Goal: Answer question/provide support

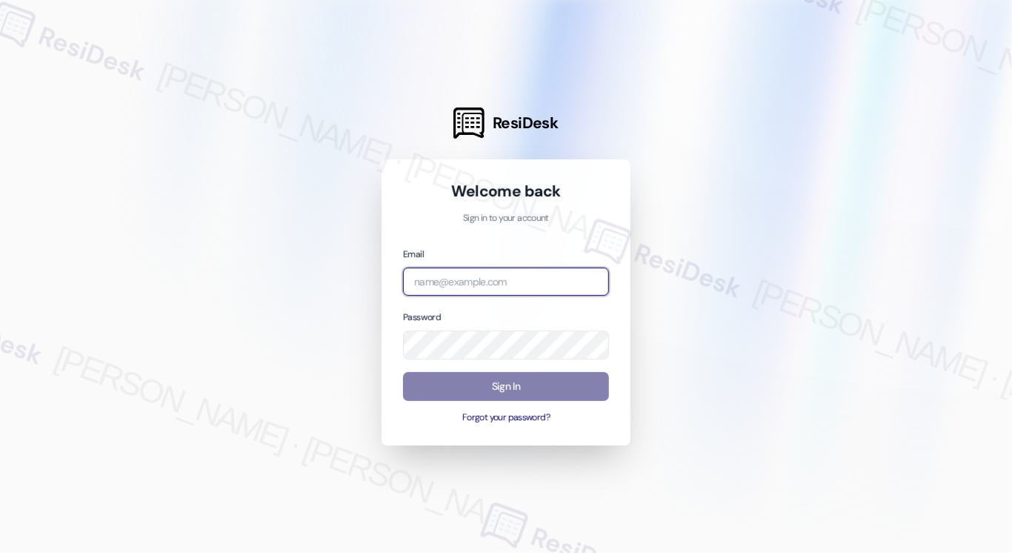
click at [493, 285] on input "email" at bounding box center [506, 281] width 206 height 29
type input "automated-surveys-tdc_management-[PERSON_NAME].[PERSON_NAME]@tdc_[DOMAIN_NAME]"
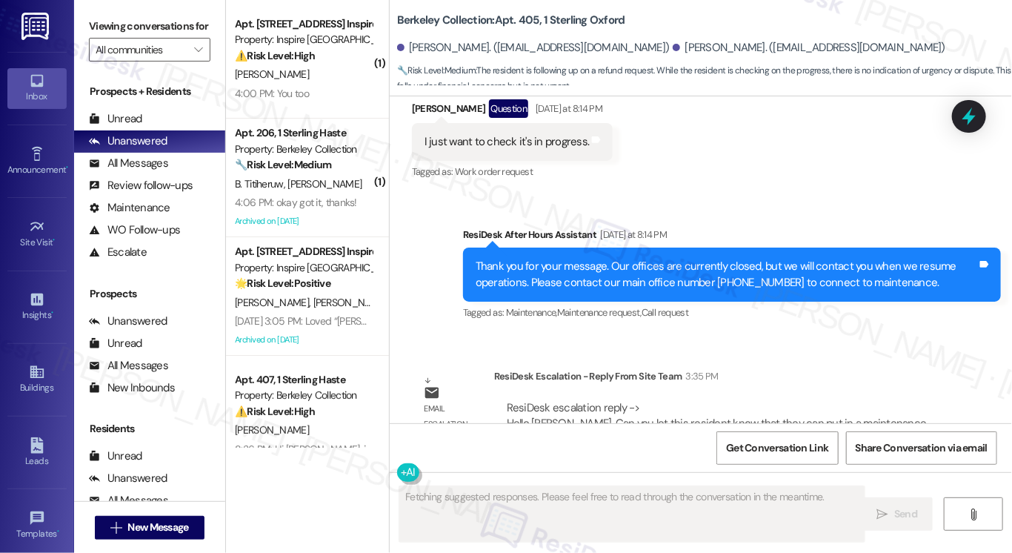
scroll to position [8896, 0]
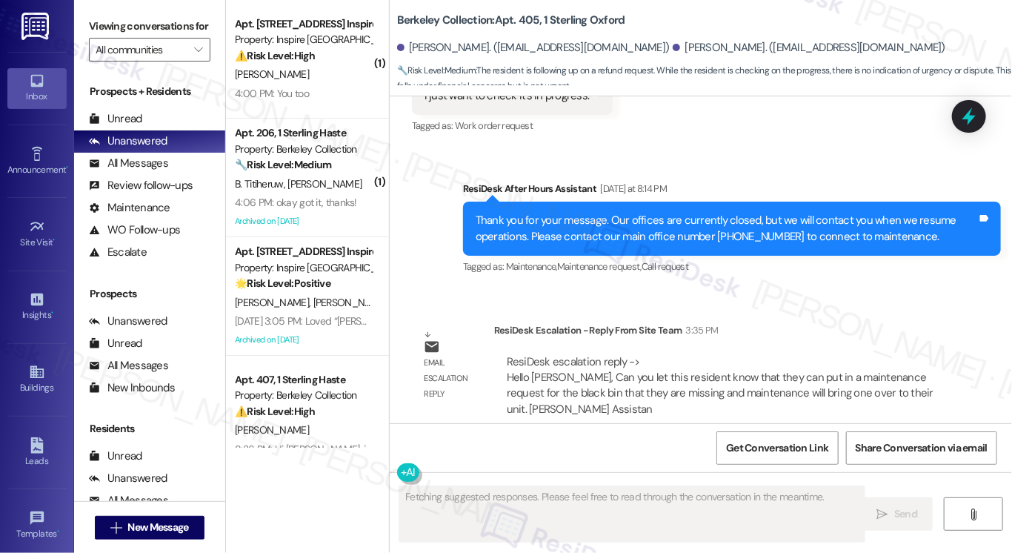
click at [535, 357] on div "ResiDesk escalation reply -> Hello [PERSON_NAME], Can you let this resident kno…" at bounding box center [720, 385] width 427 height 62
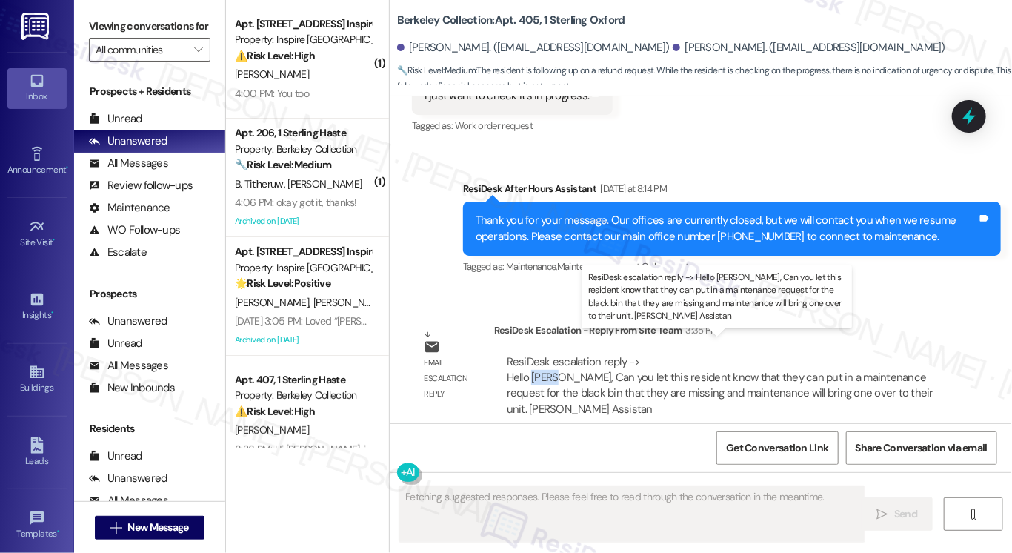
click at [535, 357] on div "ResiDesk escalation reply -> Hello [PERSON_NAME], Can you let this resident kno…" at bounding box center [720, 385] width 427 height 62
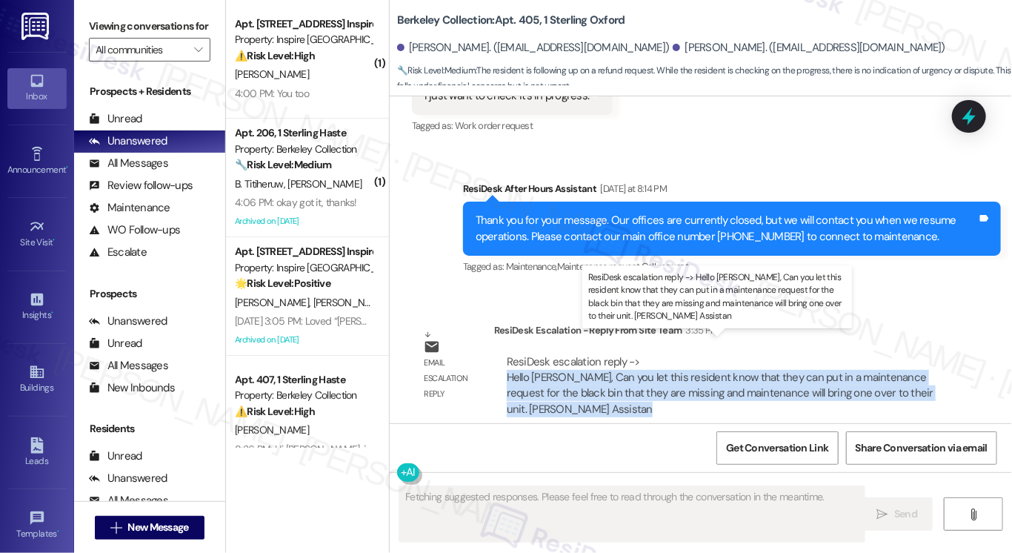
click at [535, 357] on div "ResiDesk escalation reply -> Hello [PERSON_NAME], Can you let this resident kno…" at bounding box center [720, 385] width 427 height 62
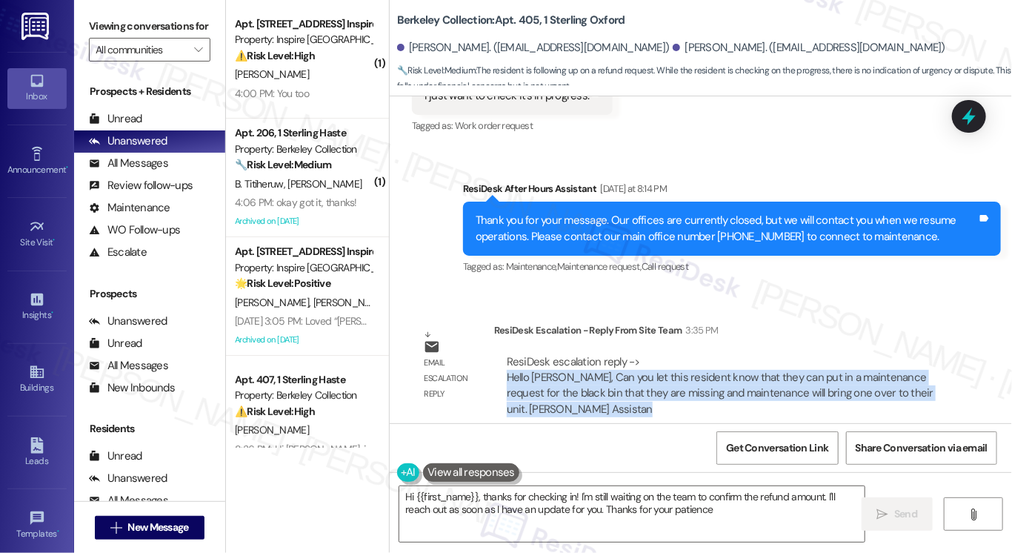
type textarea "Hi {{first_name}}, thanks for checking in! I'm still waiting on the team to con…"
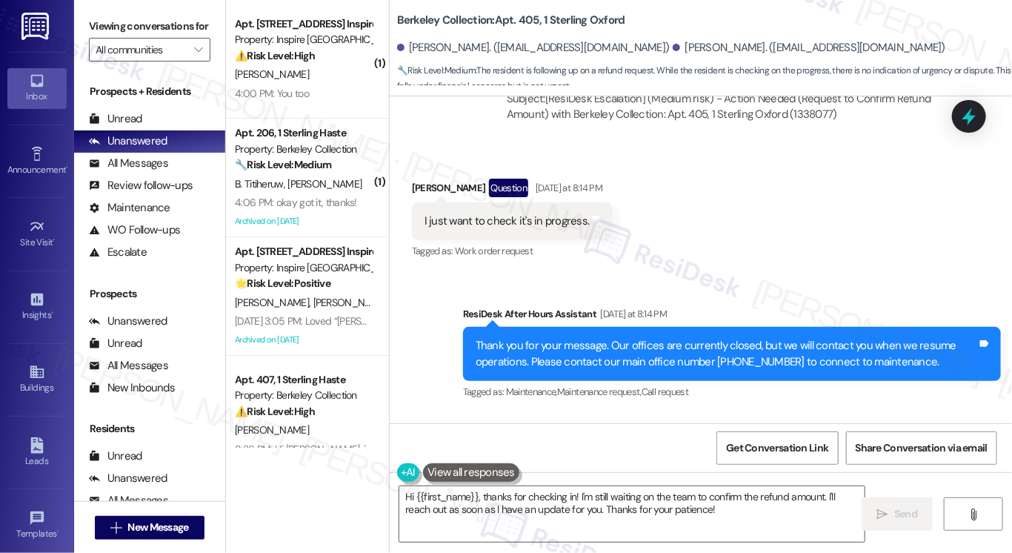
scroll to position [8674, 0]
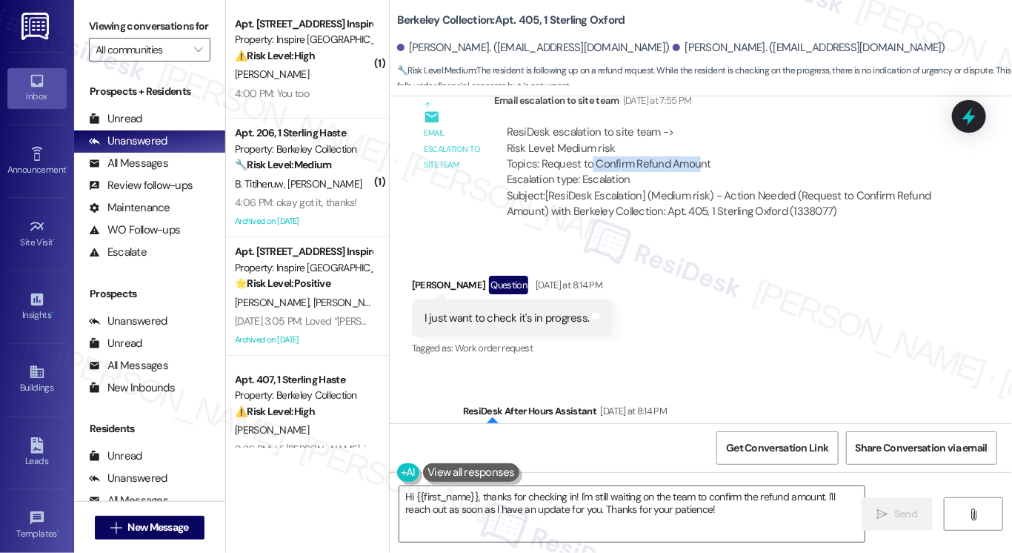
drag, startPoint x: 690, startPoint y: 150, endPoint x: 585, endPoint y: 148, distance: 105.2
click at [585, 148] on div "ResiDesk escalation to site team -> Risk Level: Medium risk Topics: Request to …" at bounding box center [722, 156] width 430 height 64
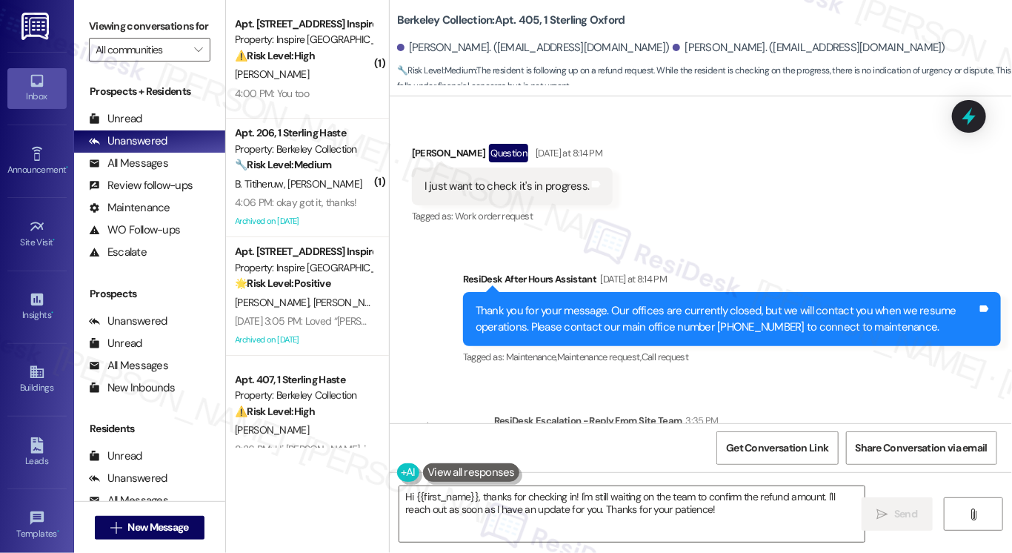
scroll to position [8600, 0]
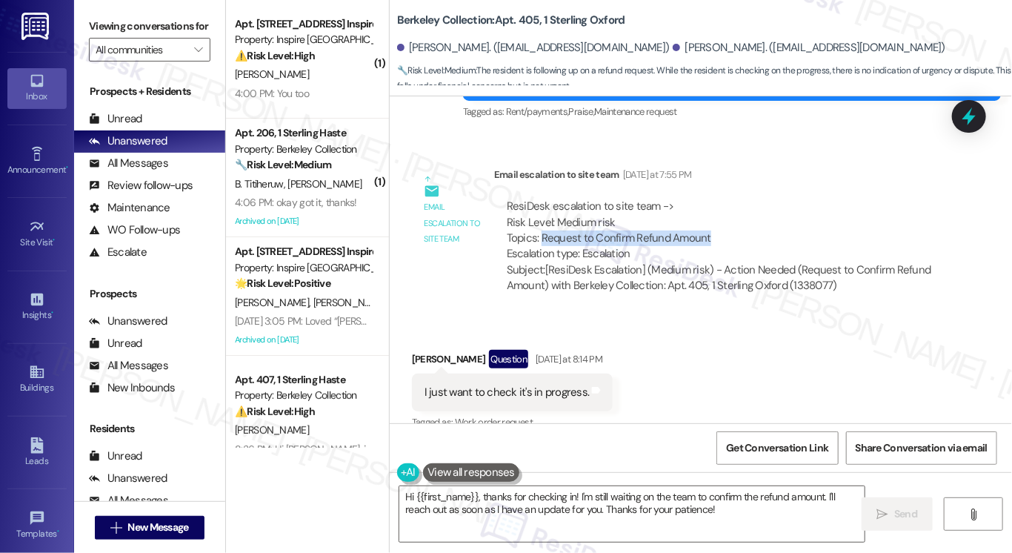
drag, startPoint x: 705, startPoint y: 213, endPoint x: 536, endPoint y: 221, distance: 169.1
click at [536, 221] on div "ResiDesk escalation to site team -> Risk Level: Medium risk Topics: Request to …" at bounding box center [722, 230] width 430 height 64
copy div "Request to Confirm Refund Amount"
drag, startPoint x: 939, startPoint y: 29, endPoint x: 901, endPoint y: 19, distance: 39.7
click at [939, 29] on div "Berkeley Collection: Apt. 405, 1 Sterling Oxford [PERSON_NAME]. ([EMAIL_ADDRESS…" at bounding box center [704, 44] width 615 height 81
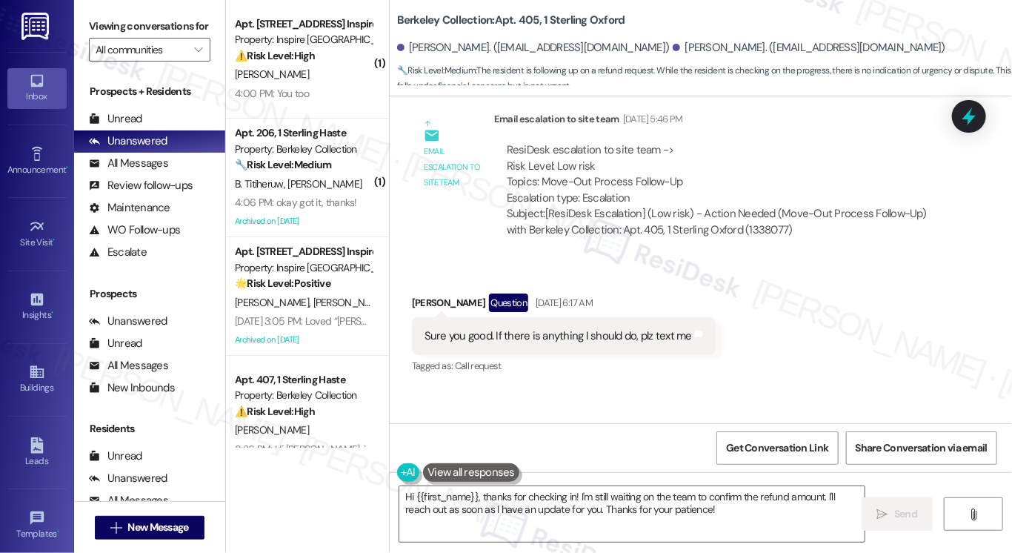
scroll to position [5193, 0]
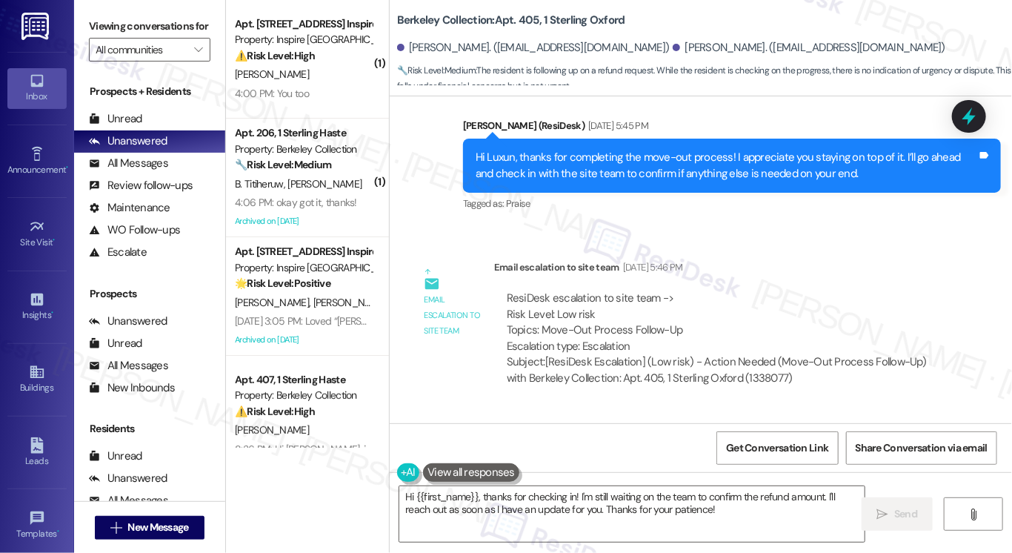
click at [942, 279] on div "ResiDesk escalation to site team -> Risk Level: Low risk Topics: Move-Out Proce…" at bounding box center [721, 338] width 455 height 118
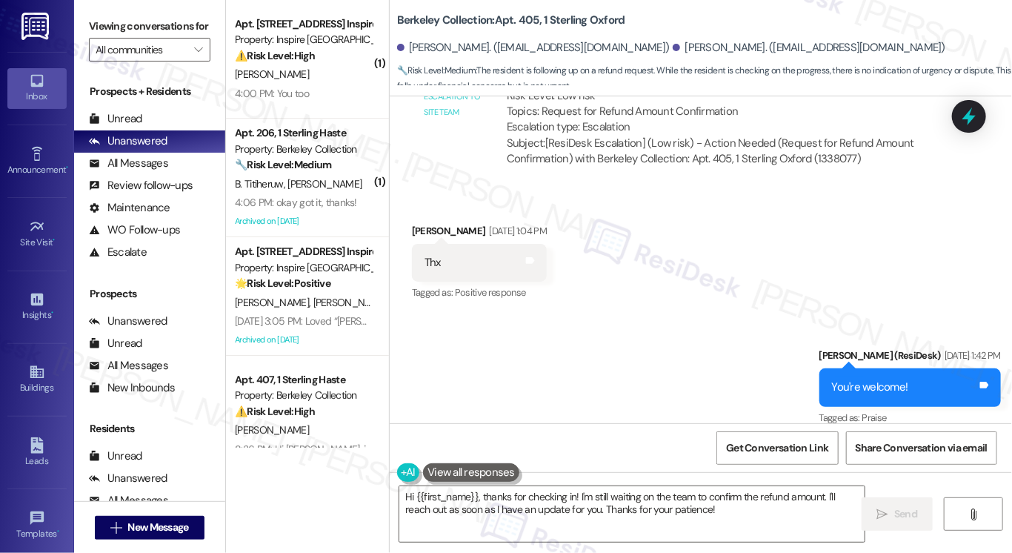
scroll to position [8896, 0]
